Goal: Task Accomplishment & Management: Manage account settings

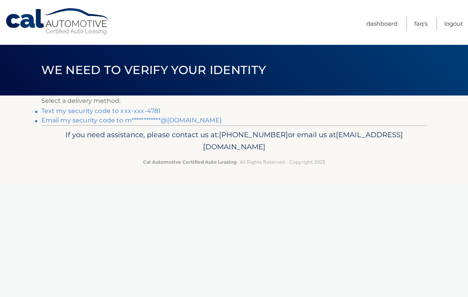
click at [152, 109] on link "Text my security code to xxx-xxx-4781" at bounding box center [101, 110] width 120 height 7
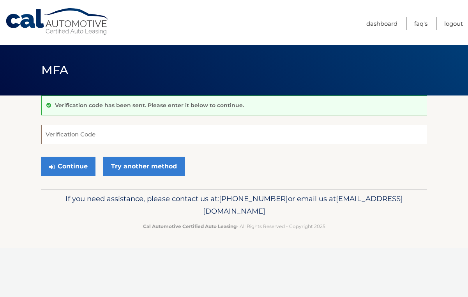
click at [97, 133] on input "Verification Code" at bounding box center [234, 135] width 386 height 20
click at [93, 135] on input "Verification Code" at bounding box center [234, 135] width 386 height 20
type input "855370"
click at [81, 167] on button "Continue" at bounding box center [68, 167] width 54 height 20
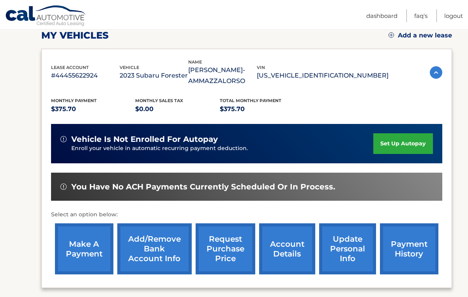
scroll to position [121, 0]
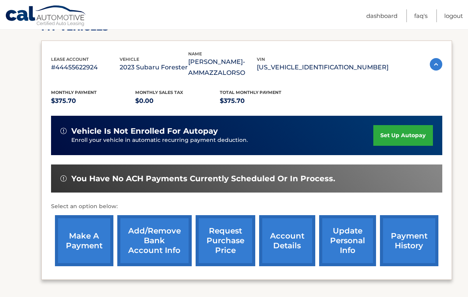
click at [397, 239] on link "payment history" at bounding box center [409, 240] width 59 height 51
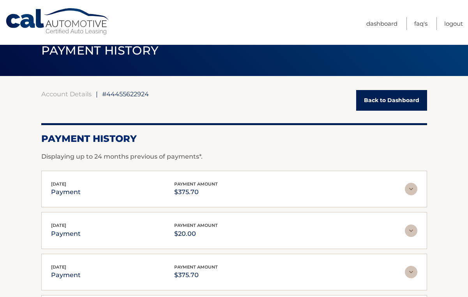
scroll to position [28, 0]
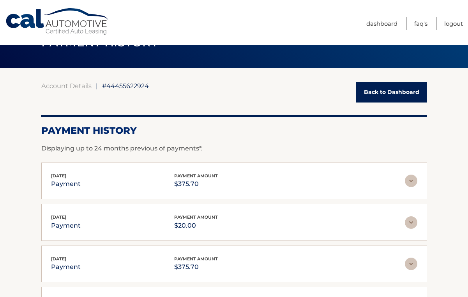
click at [411, 181] on img at bounding box center [411, 181] width 12 height 12
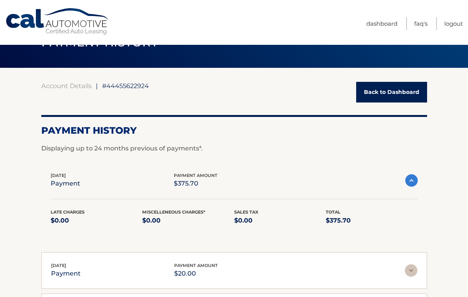
click at [411, 181] on img at bounding box center [412, 180] width 12 height 12
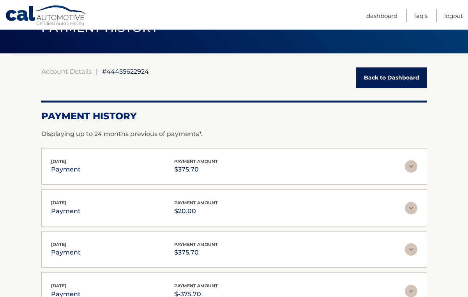
scroll to position [44, 0]
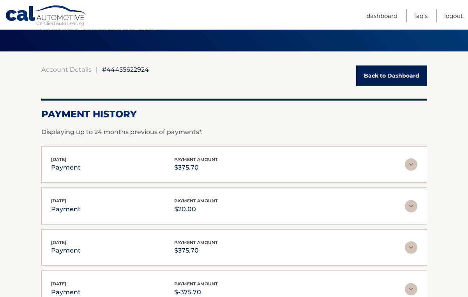
click at [411, 204] on img at bounding box center [411, 206] width 12 height 12
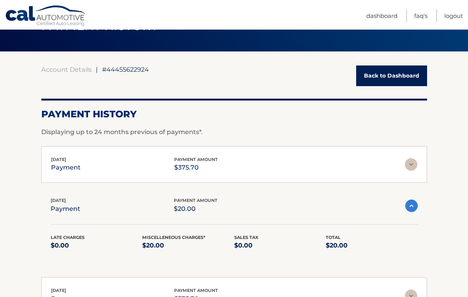
click at [411, 204] on img at bounding box center [412, 206] width 12 height 12
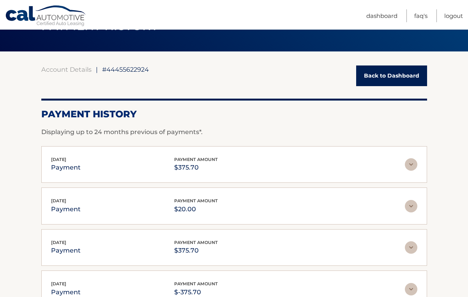
click at [410, 247] on img at bounding box center [411, 247] width 12 height 12
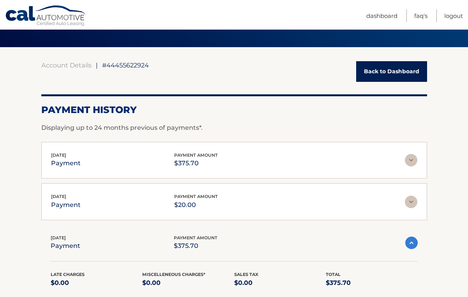
scroll to position [46, 0]
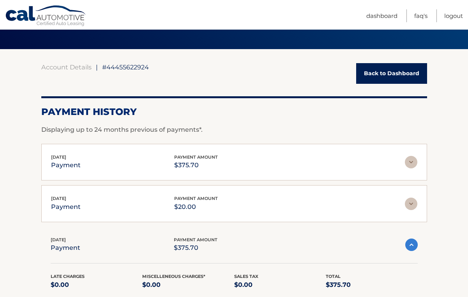
click at [413, 247] on img at bounding box center [412, 245] width 12 height 12
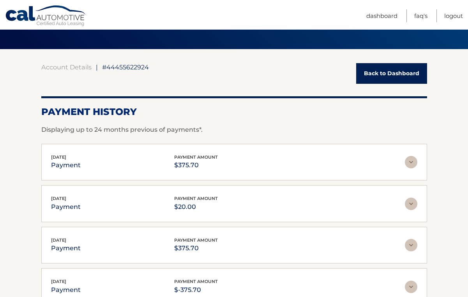
click at [409, 205] on img at bounding box center [411, 204] width 12 height 12
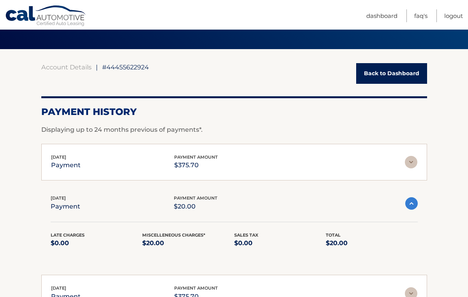
click at [409, 205] on img at bounding box center [412, 203] width 12 height 12
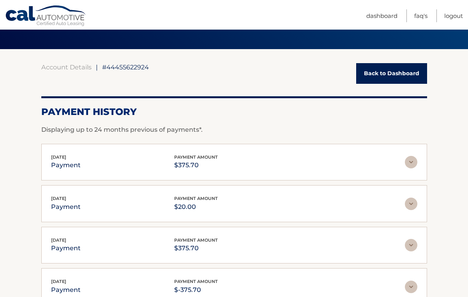
click at [411, 163] on img at bounding box center [411, 162] width 12 height 12
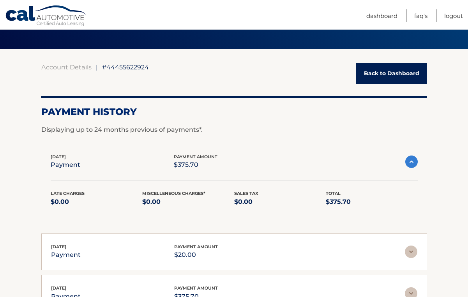
click at [410, 163] on img at bounding box center [412, 162] width 12 height 12
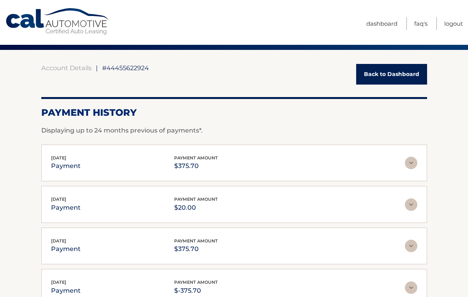
scroll to position [0, 0]
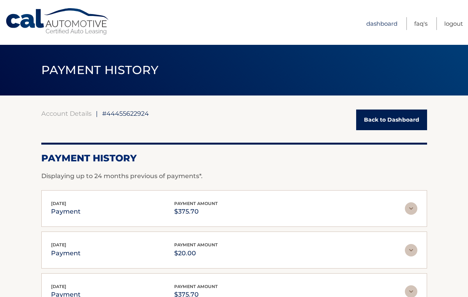
click at [389, 23] on link "Dashboard" at bounding box center [382, 23] width 31 height 13
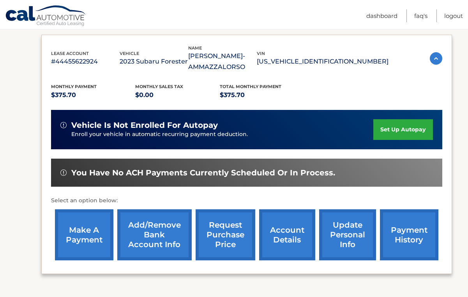
scroll to position [131, 0]
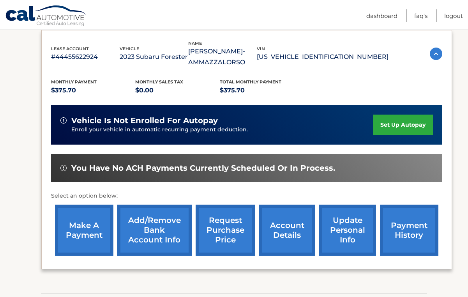
click at [96, 230] on link "make a payment" at bounding box center [84, 230] width 59 height 51
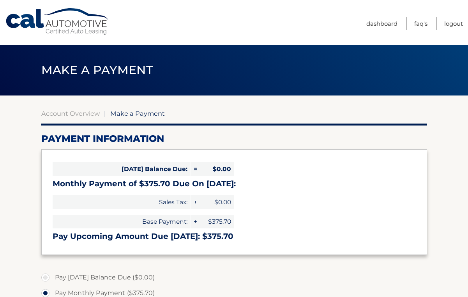
select select "NmQyODRiY2ItODlhMy00YzcxLTg3YmItMzdiMmM4MmNjYTQx"
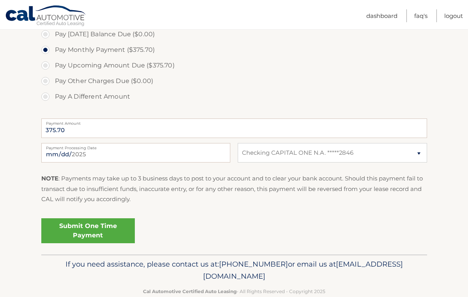
scroll to position [246, 0]
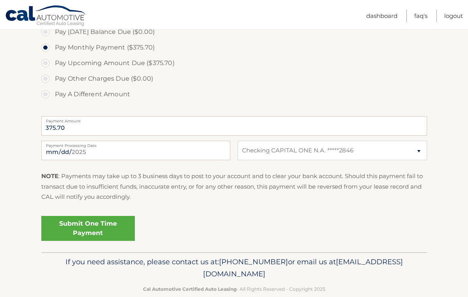
click at [81, 230] on link "Submit One Time Payment" at bounding box center [88, 228] width 94 height 25
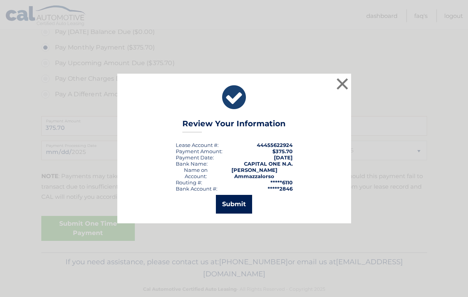
click at [237, 205] on button "Submit" at bounding box center [234, 204] width 36 height 19
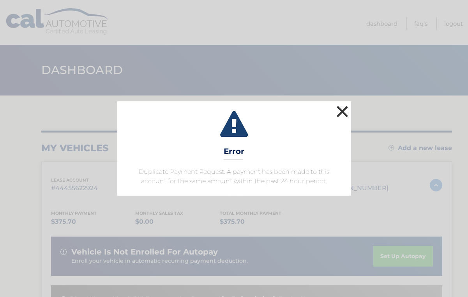
click at [339, 114] on button "×" at bounding box center [343, 112] width 16 height 16
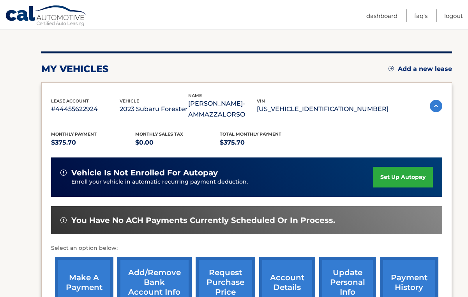
scroll to position [108, 0]
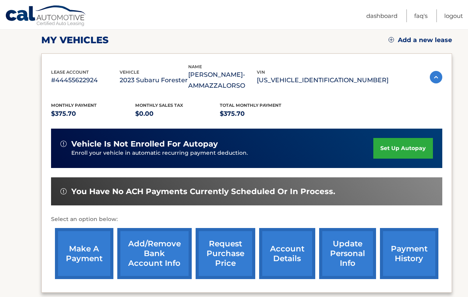
click at [78, 254] on link "make a payment" at bounding box center [84, 253] width 59 height 51
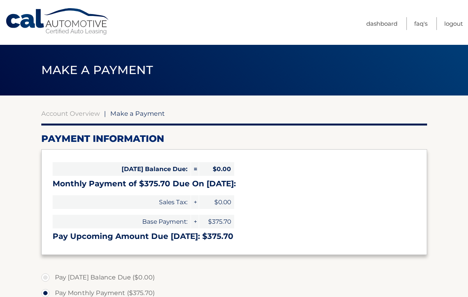
select select "NmQyODRiY2ItODlhMy00YzcxLTg3YmItMzdiMmM4MmNjYTQx"
click at [76, 114] on link "Account Overview" at bounding box center [70, 114] width 59 height 8
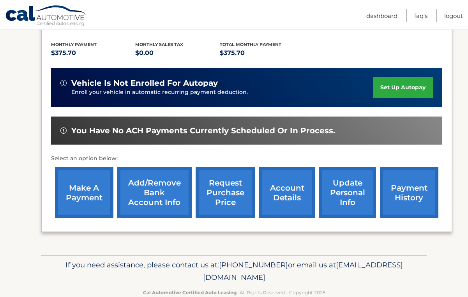
scroll to position [170, 0]
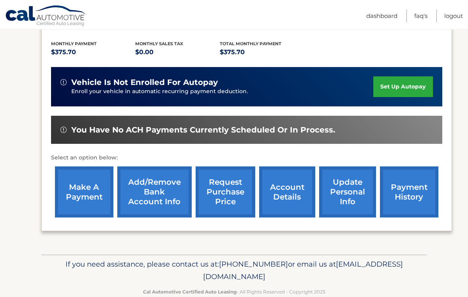
click at [402, 194] on link "payment history" at bounding box center [409, 192] width 59 height 51
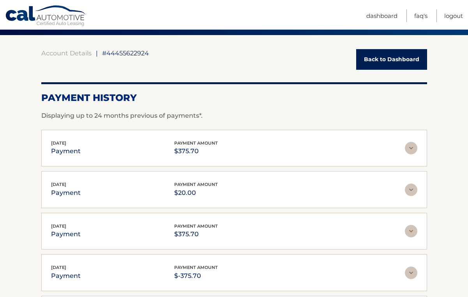
scroll to position [62, 0]
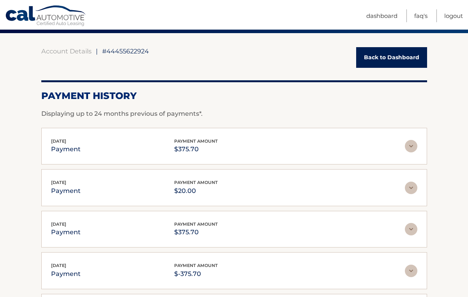
click at [413, 147] on img at bounding box center [411, 146] width 12 height 12
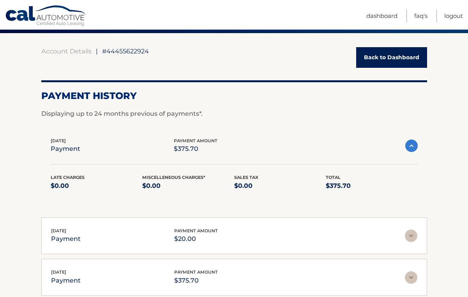
click at [413, 147] on img at bounding box center [412, 146] width 12 height 12
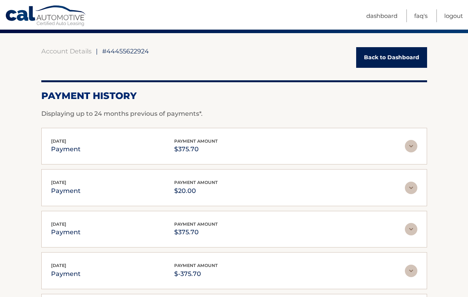
click at [413, 147] on img at bounding box center [411, 146] width 12 height 12
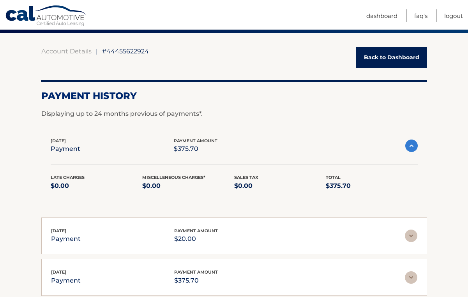
click at [410, 234] on img at bounding box center [411, 236] width 12 height 12
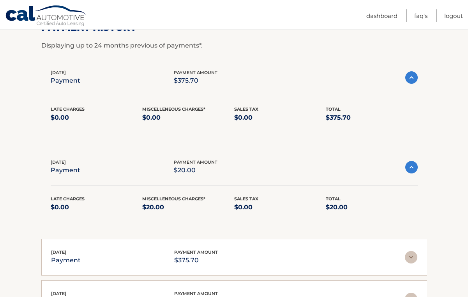
scroll to position [131, 0]
click at [412, 168] on img at bounding box center [412, 167] width 12 height 12
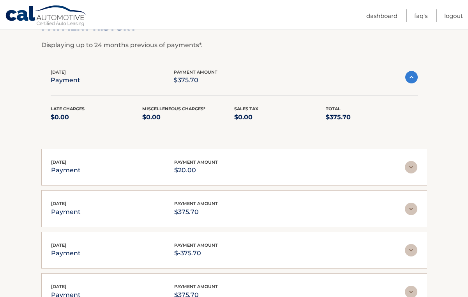
click at [412, 168] on img at bounding box center [411, 167] width 12 height 12
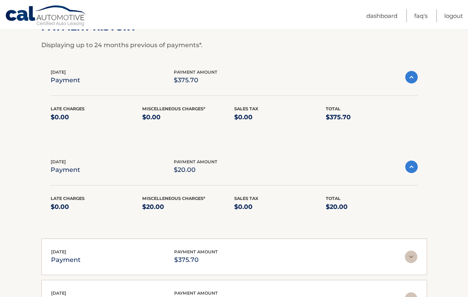
click at [412, 168] on img at bounding box center [412, 167] width 12 height 12
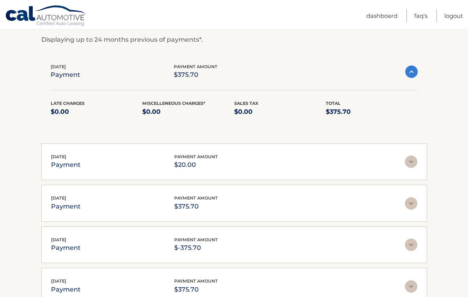
scroll to position [137, 0]
click at [409, 243] on img at bounding box center [411, 244] width 12 height 12
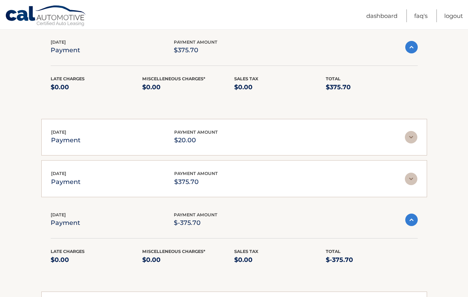
scroll to position [158, 0]
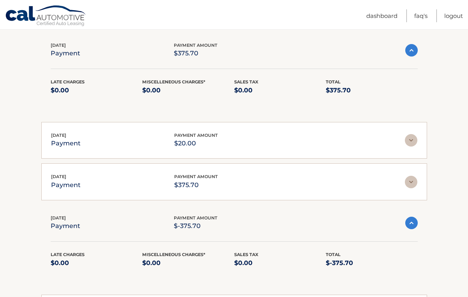
click at [411, 224] on img at bounding box center [412, 223] width 12 height 12
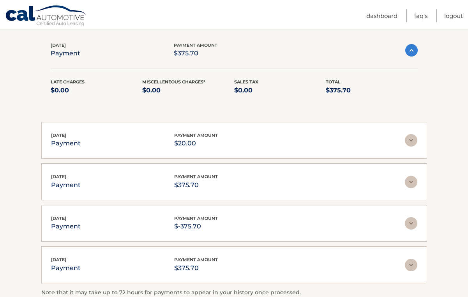
click at [408, 182] on img at bounding box center [411, 182] width 12 height 12
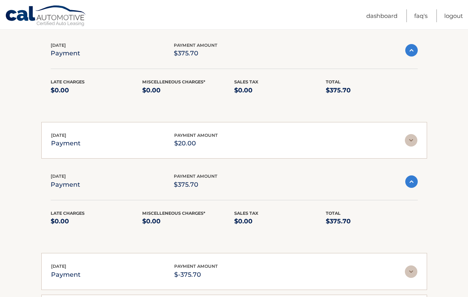
click at [408, 182] on img at bounding box center [412, 182] width 12 height 12
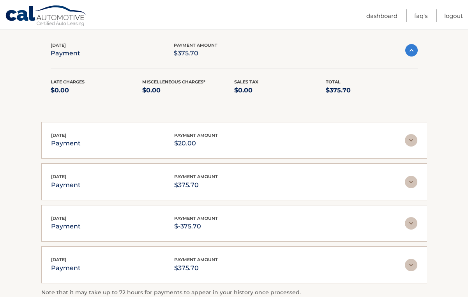
click at [410, 180] on img at bounding box center [411, 182] width 12 height 12
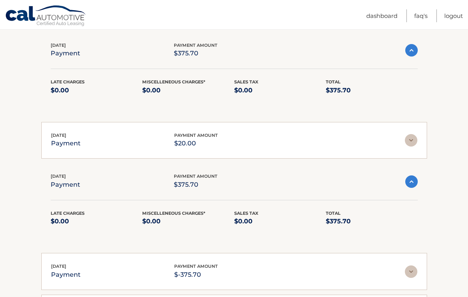
click at [410, 180] on img at bounding box center [412, 182] width 12 height 12
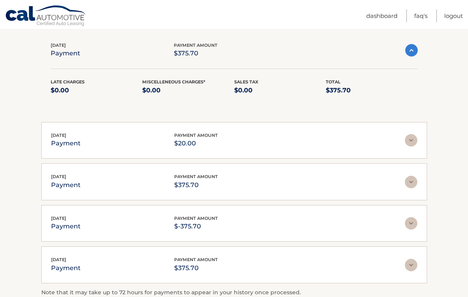
click at [409, 143] on img at bounding box center [411, 140] width 12 height 12
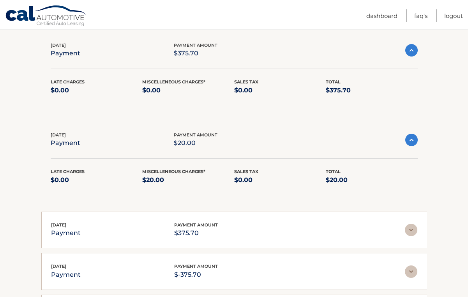
click at [409, 143] on img at bounding box center [412, 140] width 12 height 12
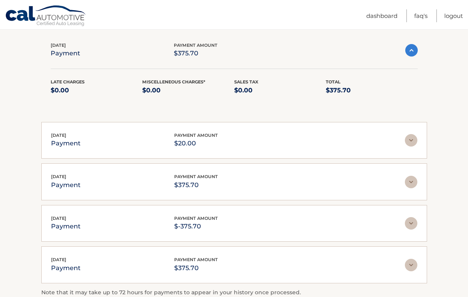
click at [410, 51] on img at bounding box center [412, 50] width 12 height 12
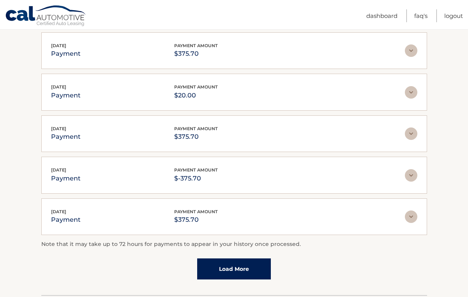
click at [410, 51] on img at bounding box center [411, 50] width 12 height 12
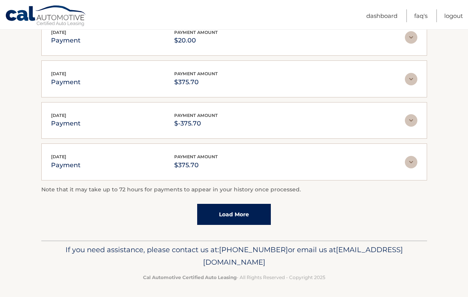
scroll to position [262, 0]
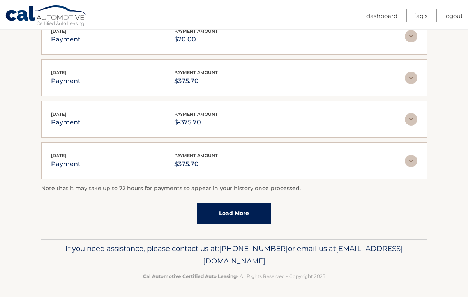
click at [236, 220] on link "Load More" at bounding box center [234, 213] width 74 height 21
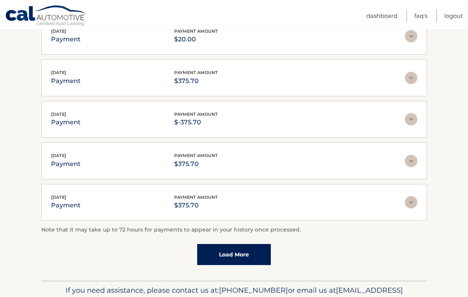
click at [410, 158] on img at bounding box center [411, 161] width 12 height 12
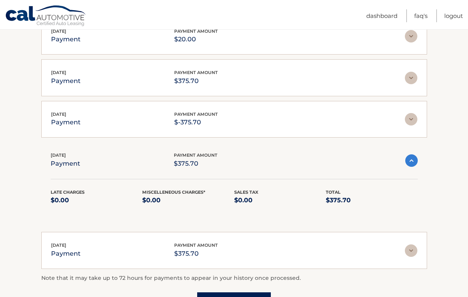
click at [410, 158] on img at bounding box center [412, 160] width 12 height 12
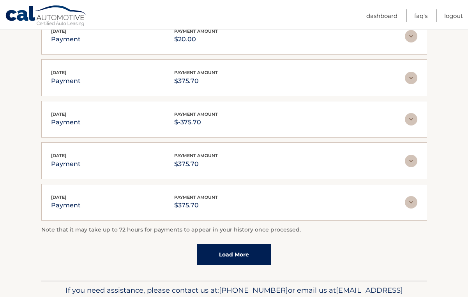
click at [412, 201] on img at bounding box center [411, 202] width 12 height 12
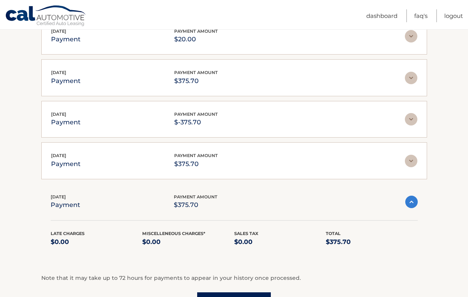
click at [412, 201] on img at bounding box center [412, 202] width 12 height 12
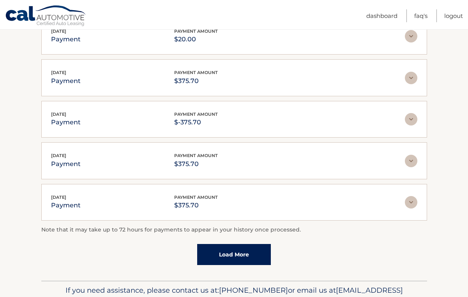
click at [411, 117] on img at bounding box center [411, 119] width 12 height 12
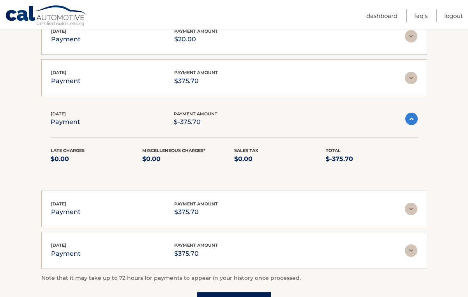
click at [411, 117] on img at bounding box center [412, 119] width 12 height 12
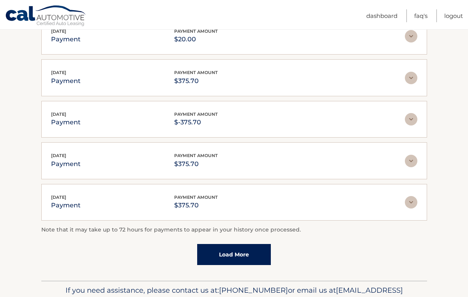
click at [410, 76] on img at bounding box center [411, 78] width 12 height 12
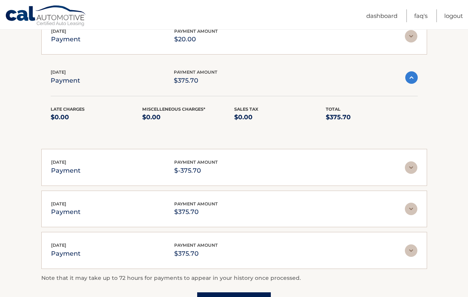
click at [410, 76] on img at bounding box center [412, 77] width 12 height 12
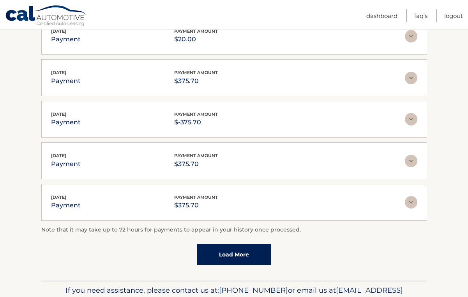
click at [411, 38] on img at bounding box center [411, 36] width 12 height 12
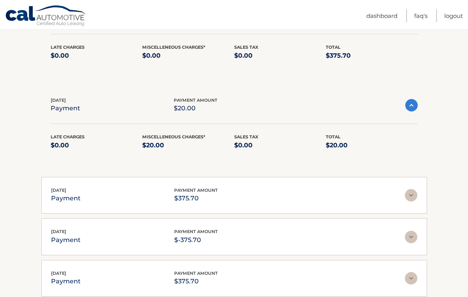
scroll to position [190, 0]
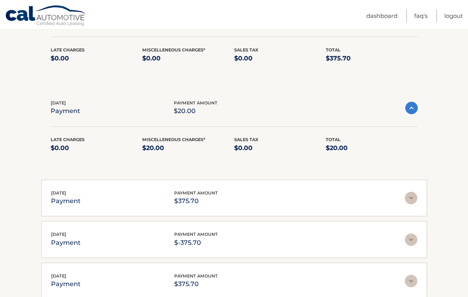
click at [412, 108] on img at bounding box center [412, 108] width 12 height 12
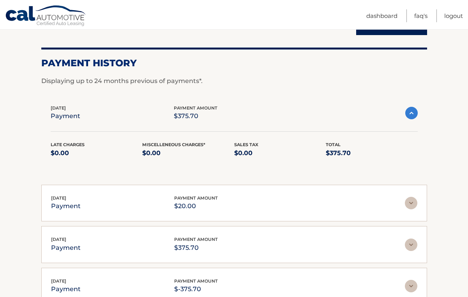
scroll to position [95, 0]
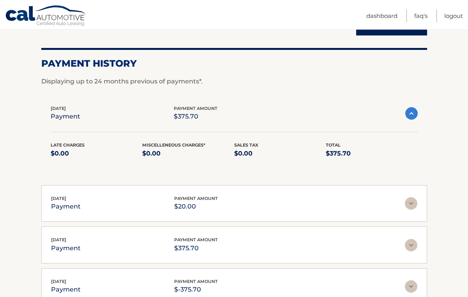
click at [412, 113] on img at bounding box center [412, 113] width 12 height 12
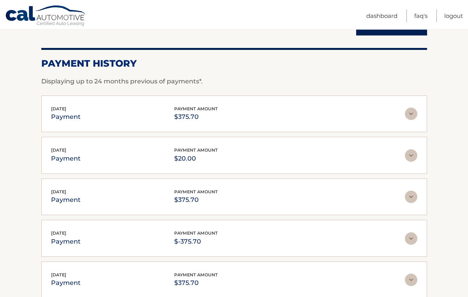
click at [413, 114] on img at bounding box center [411, 114] width 12 height 12
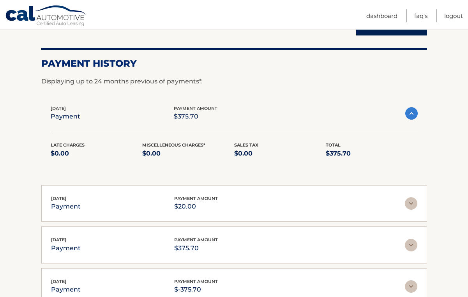
click at [413, 114] on img at bounding box center [412, 113] width 12 height 12
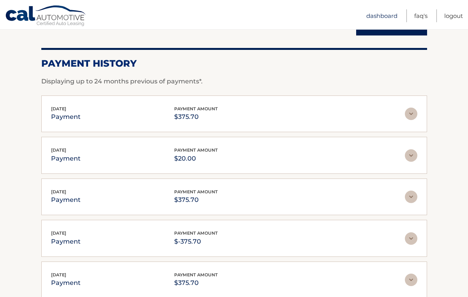
click at [377, 15] on link "Dashboard" at bounding box center [382, 15] width 31 height 13
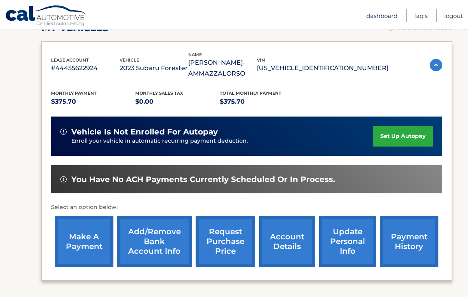
scroll to position [123, 0]
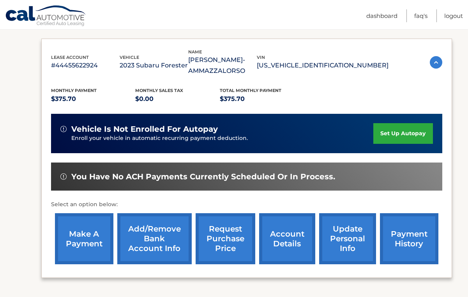
click at [401, 237] on link "payment history" at bounding box center [409, 238] width 59 height 51
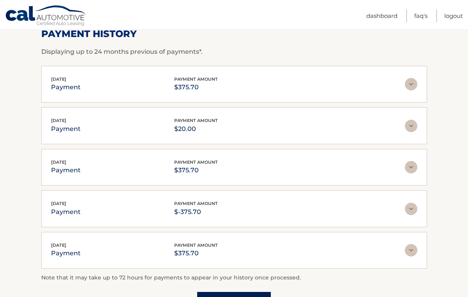
scroll to position [125, 0]
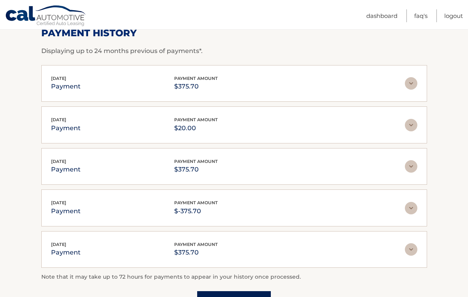
click at [410, 83] on img at bounding box center [411, 83] width 12 height 12
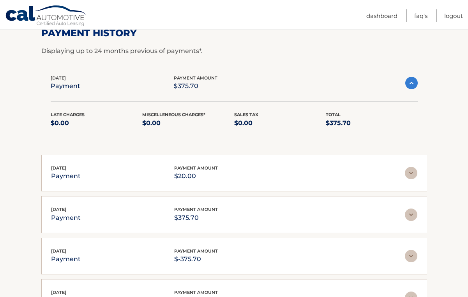
click at [410, 83] on img at bounding box center [412, 83] width 12 height 12
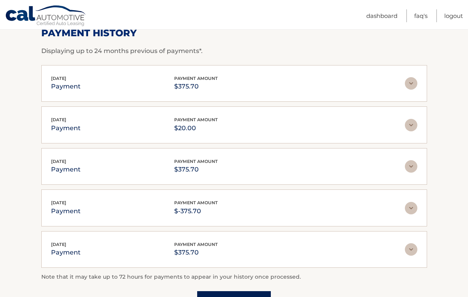
click at [408, 124] on img at bounding box center [411, 125] width 12 height 12
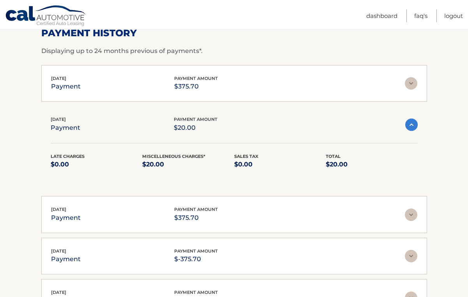
click at [408, 124] on img at bounding box center [412, 125] width 12 height 12
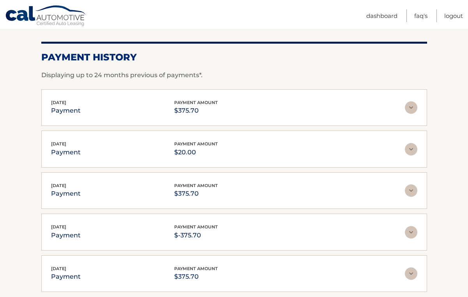
scroll to position [101, 0]
click at [410, 108] on img at bounding box center [411, 107] width 12 height 12
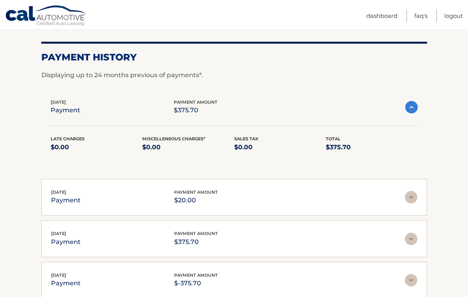
click at [410, 108] on img at bounding box center [412, 107] width 12 height 12
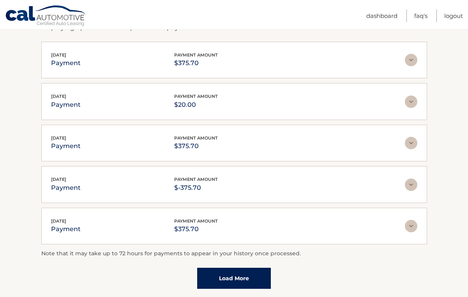
scroll to position [152, 0]
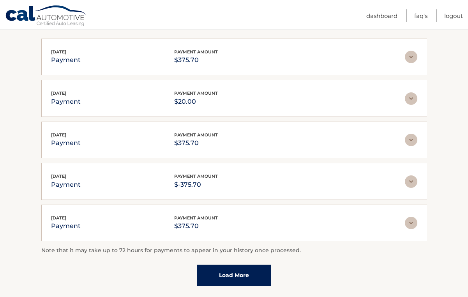
click at [413, 181] on img at bounding box center [411, 182] width 12 height 12
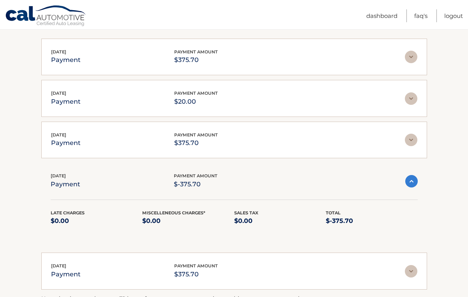
click at [413, 181] on img at bounding box center [412, 181] width 12 height 12
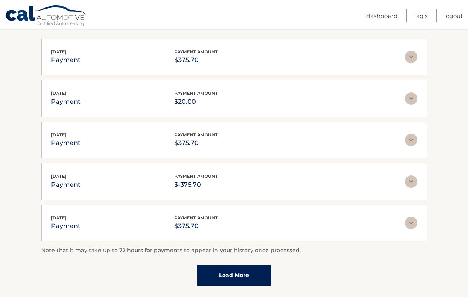
click at [413, 140] on img at bounding box center [411, 140] width 12 height 12
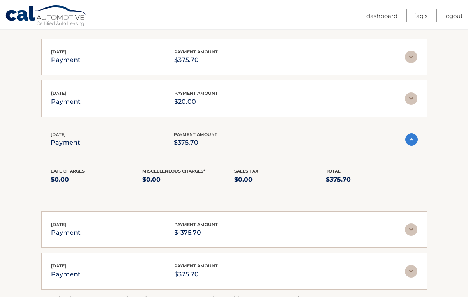
click at [413, 140] on img at bounding box center [412, 139] width 12 height 12
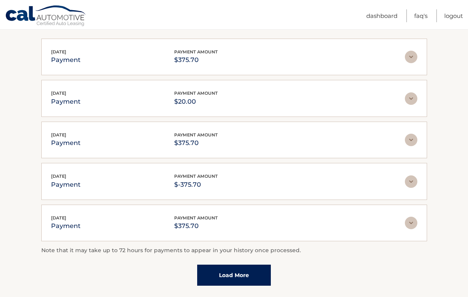
click at [414, 222] on img at bounding box center [411, 223] width 12 height 12
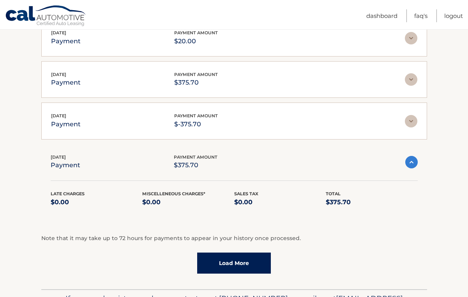
scroll to position [215, 0]
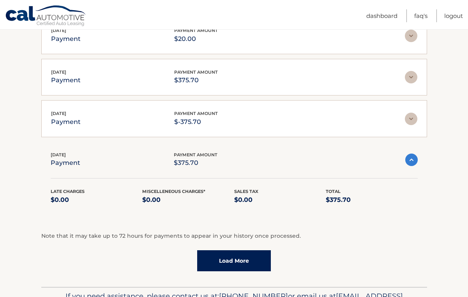
click at [238, 264] on link "Load More" at bounding box center [234, 260] width 74 height 21
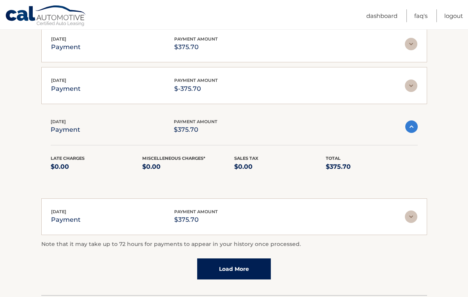
scroll to position [247, 0]
click at [408, 217] on img at bounding box center [411, 217] width 12 height 12
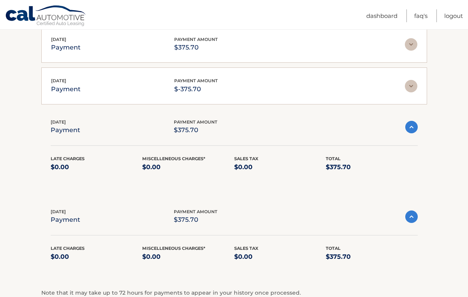
click at [408, 217] on img at bounding box center [412, 217] width 12 height 12
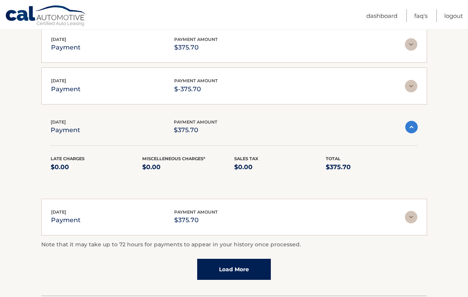
click at [413, 128] on img at bounding box center [412, 127] width 12 height 12
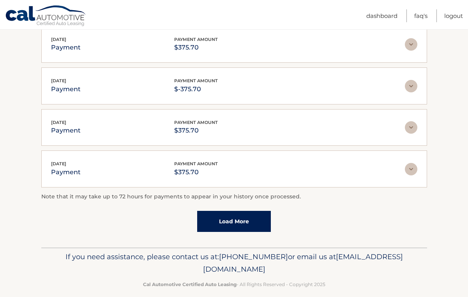
click at [413, 128] on img at bounding box center [411, 127] width 12 height 12
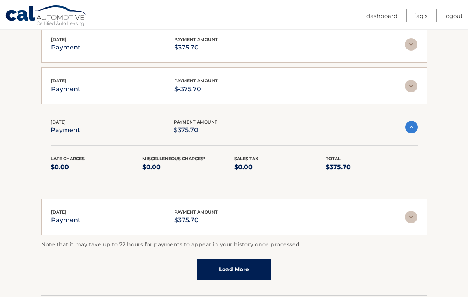
click at [413, 128] on img at bounding box center [412, 127] width 12 height 12
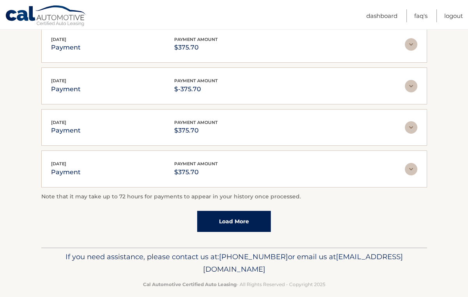
click at [412, 85] on img at bounding box center [411, 86] width 12 height 12
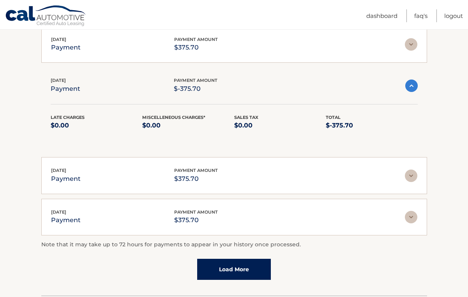
click at [412, 85] on img at bounding box center [412, 86] width 12 height 12
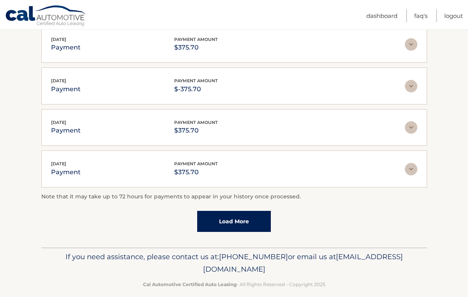
click at [411, 44] on img at bounding box center [411, 44] width 12 height 12
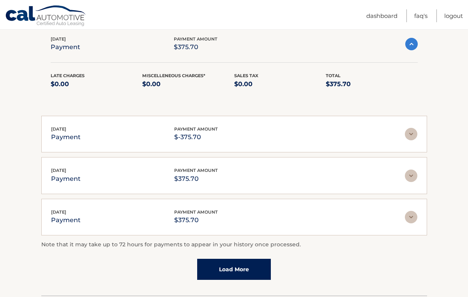
click at [412, 44] on img at bounding box center [412, 44] width 12 height 12
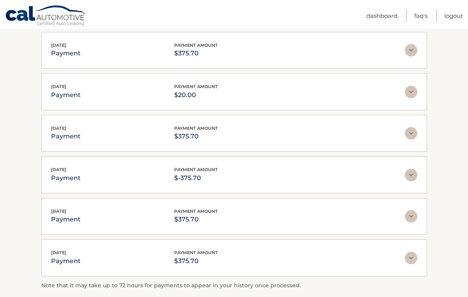
scroll to position [157, 0]
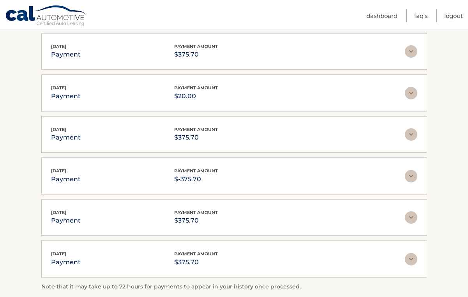
click at [412, 92] on img at bounding box center [411, 93] width 12 height 12
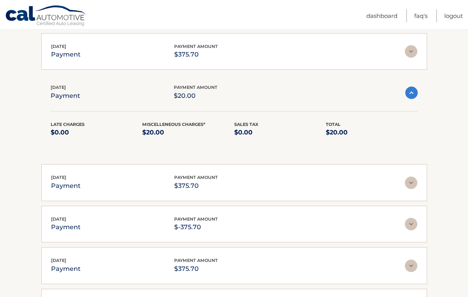
click at [412, 92] on img at bounding box center [412, 93] width 12 height 12
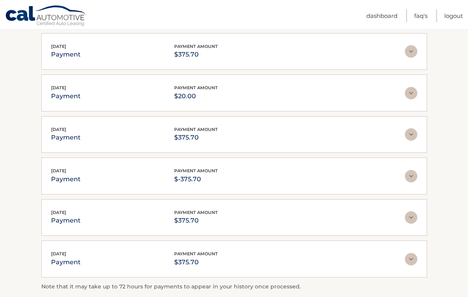
click at [412, 50] on img at bounding box center [411, 51] width 12 height 12
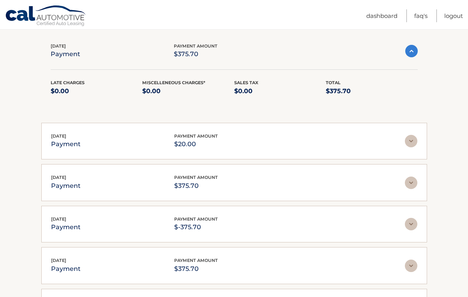
click at [412, 50] on img at bounding box center [412, 51] width 12 height 12
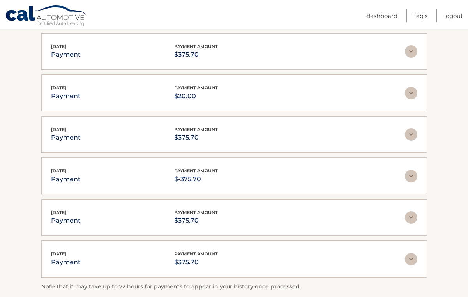
scroll to position [149, 0]
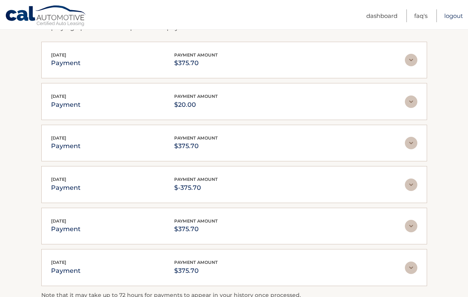
click at [450, 17] on link "Logout" at bounding box center [454, 15] width 19 height 13
